Goal: Task Accomplishment & Management: Manage account settings

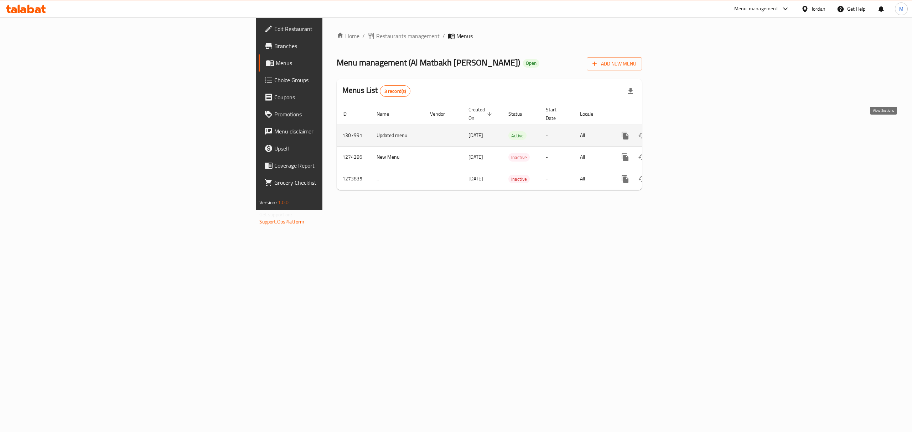
click at [681, 133] on icon "enhanced table" at bounding box center [676, 135] width 9 height 9
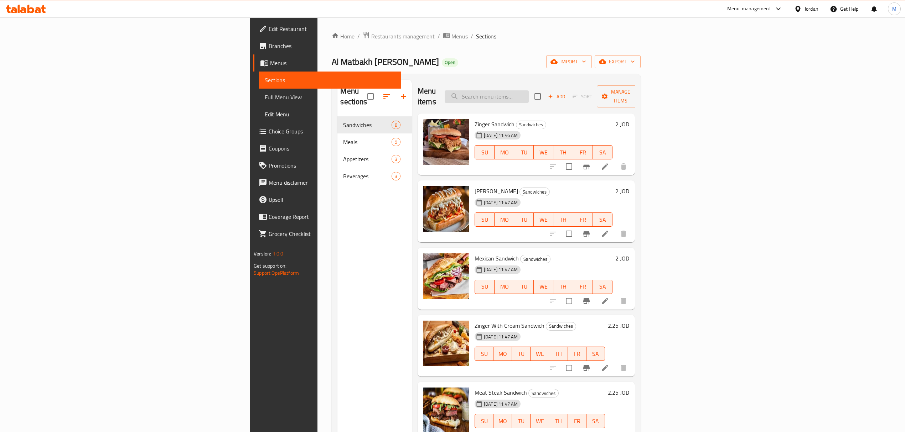
click at [529, 90] on input "search" at bounding box center [487, 96] width 84 height 12
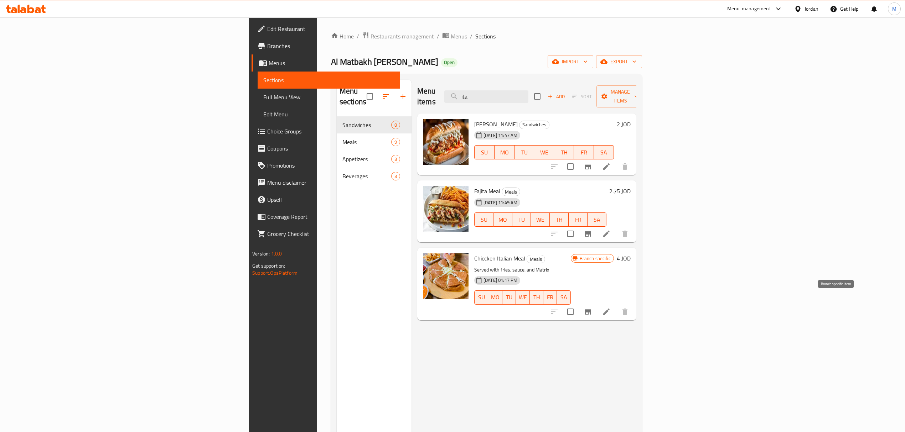
type input "ita"
click at [592, 308] on icon "Branch-specific-item" at bounding box center [588, 312] width 9 height 9
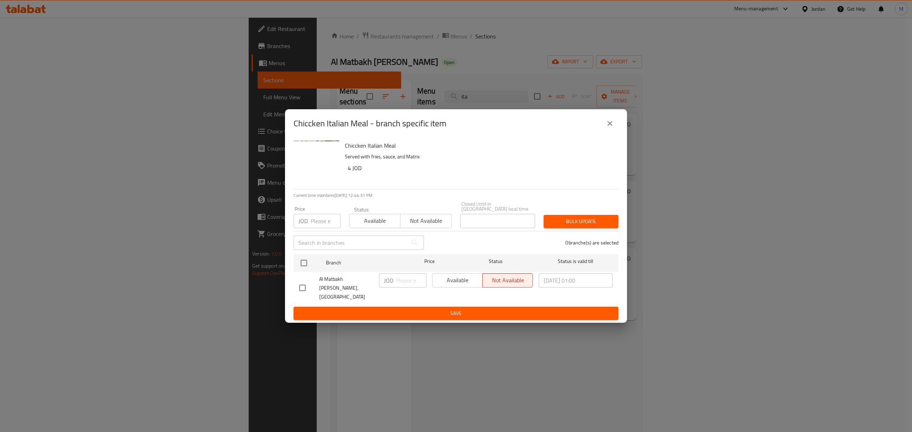
click at [308, 288] on input "checkbox" at bounding box center [302, 288] width 15 height 15
checkbox input "true"
click at [435, 283] on span "Available" at bounding box center [457, 280] width 45 height 10
click at [449, 309] on span "Save" at bounding box center [456, 313] width 314 height 9
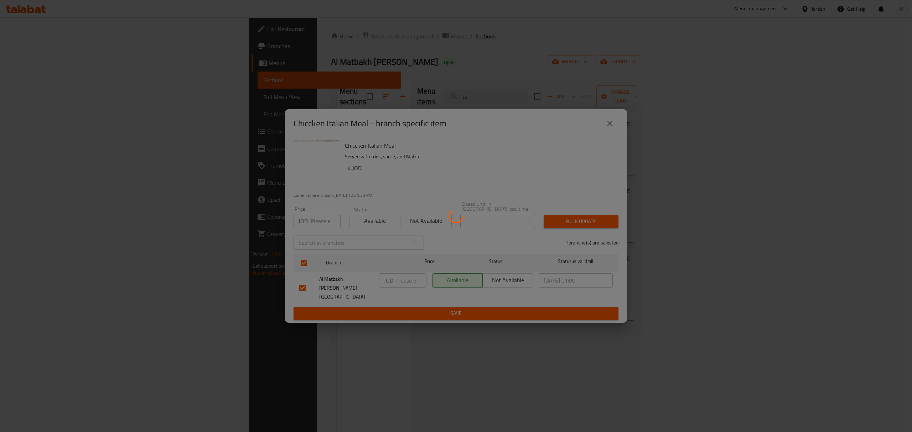
click at [575, 351] on div at bounding box center [456, 216] width 912 height 432
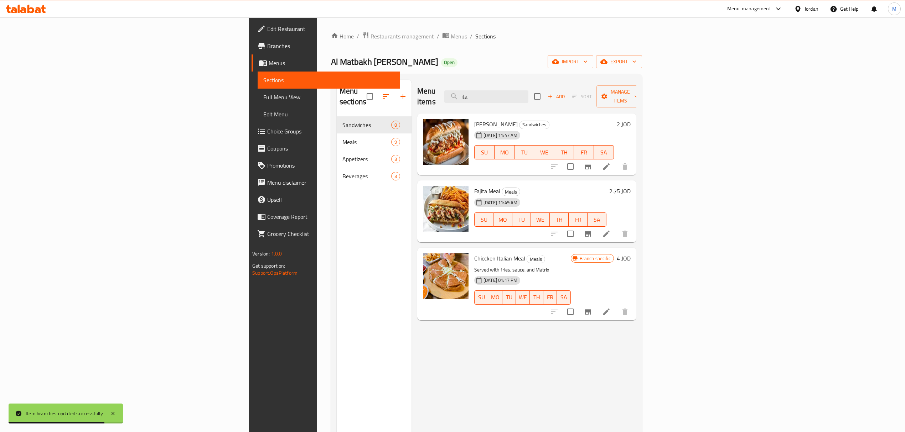
click at [267, 45] on span "Branches" at bounding box center [330, 46] width 127 height 9
